Goal: Task Accomplishment & Management: Manage account settings

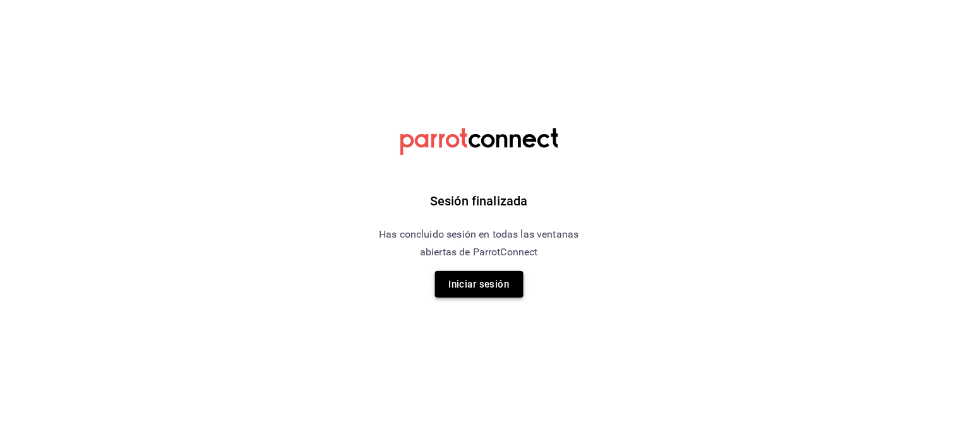
click at [469, 282] on button "Iniciar sesión" at bounding box center [479, 284] width 88 height 27
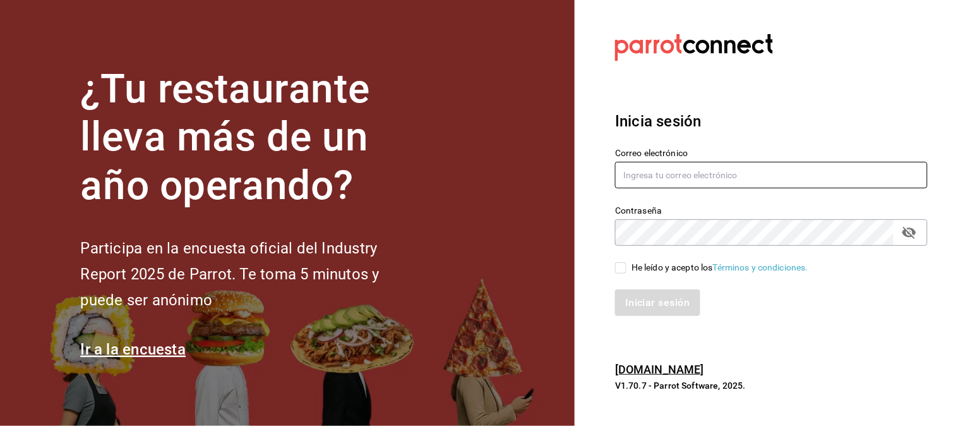
type input "[EMAIL_ADDRESS][DOMAIN_NAME]"
click at [621, 269] on input "He leído y acepto los Términos y condiciones." at bounding box center [620, 267] width 11 height 11
checkbox input "true"
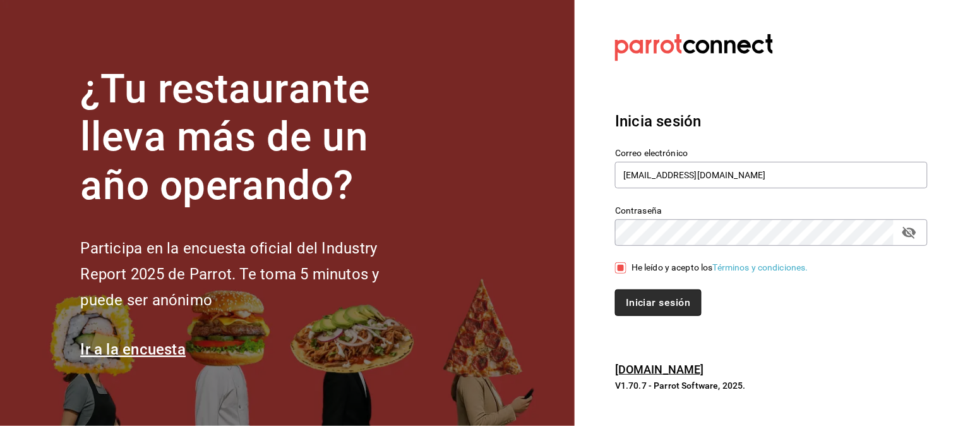
click at [661, 308] on button "Iniciar sesión" at bounding box center [658, 302] width 86 height 27
